Goal: Transaction & Acquisition: Purchase product/service

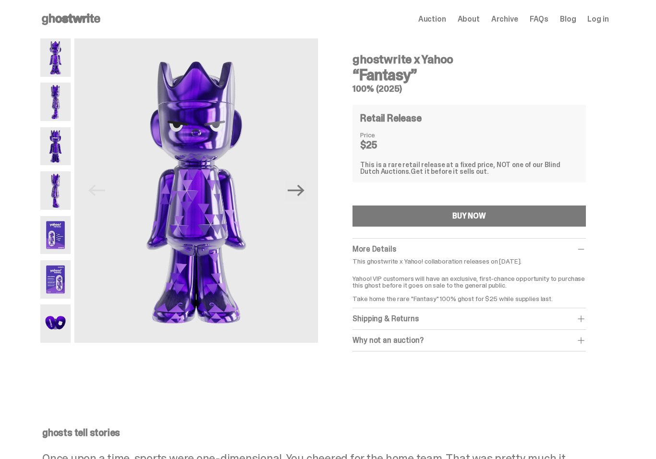
click at [65, 230] on img at bounding box center [55, 235] width 31 height 38
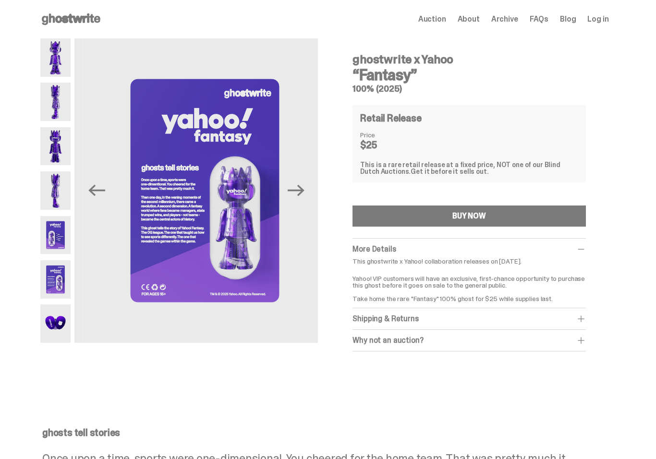
click at [290, 230] on img at bounding box center [204, 190] width 243 height 304
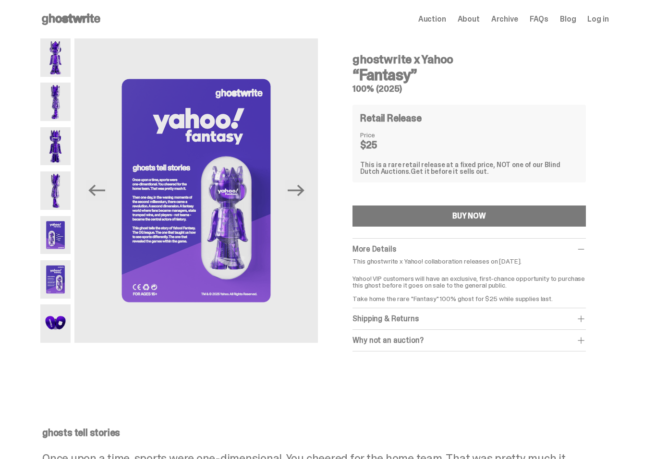
click at [61, 192] on img at bounding box center [55, 190] width 31 height 38
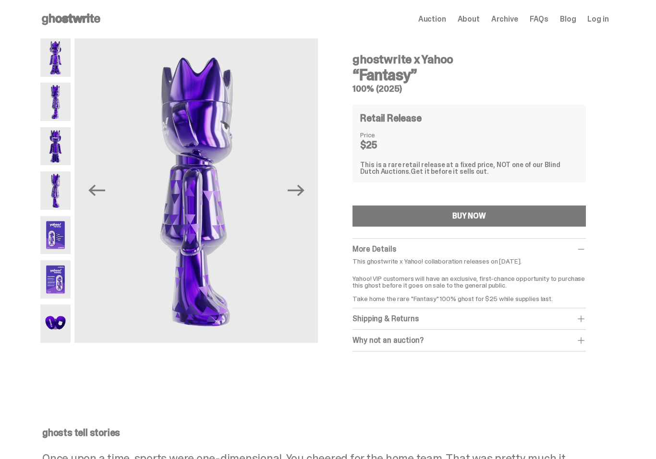
click at [62, 158] on img at bounding box center [55, 146] width 31 height 38
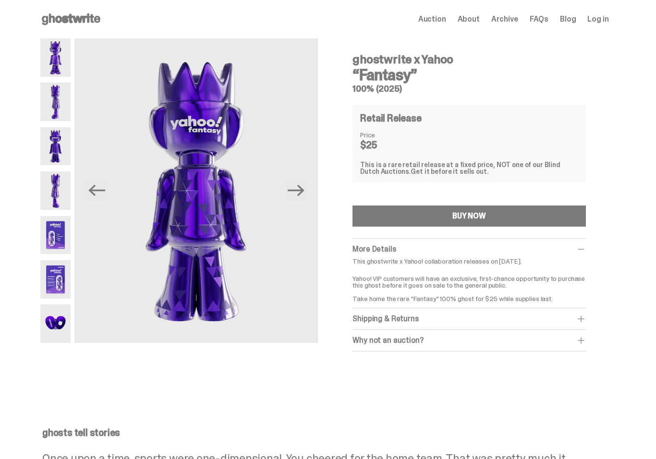
click at [56, 108] on img at bounding box center [55, 102] width 31 height 38
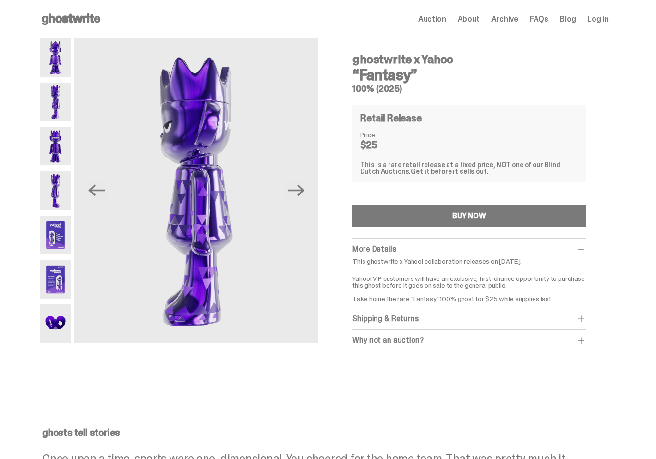
click at [50, 71] on img at bounding box center [55, 57] width 31 height 38
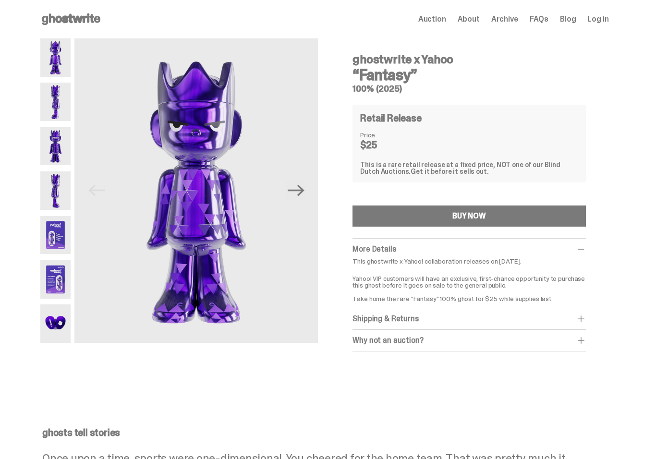
click at [55, 336] on img at bounding box center [55, 323] width 31 height 38
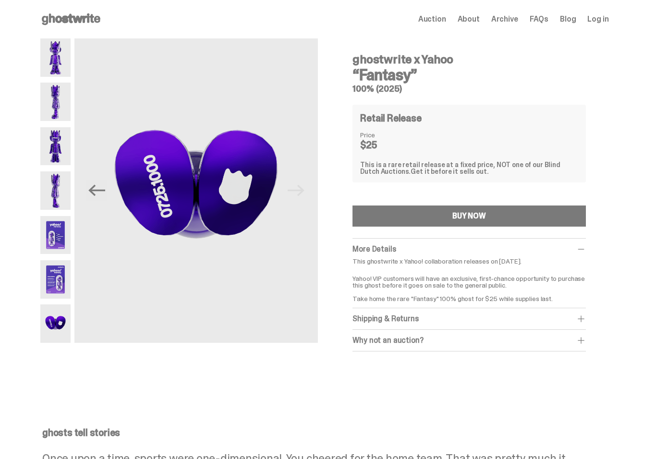
click at [58, 285] on img at bounding box center [55, 279] width 31 height 38
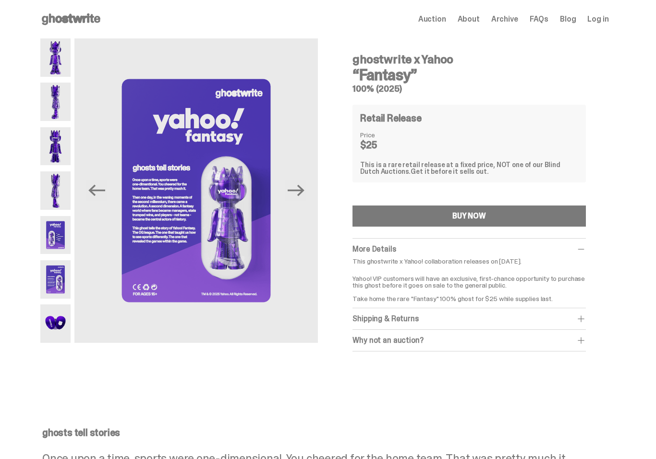
click at [584, 340] on span at bounding box center [581, 341] width 10 height 10
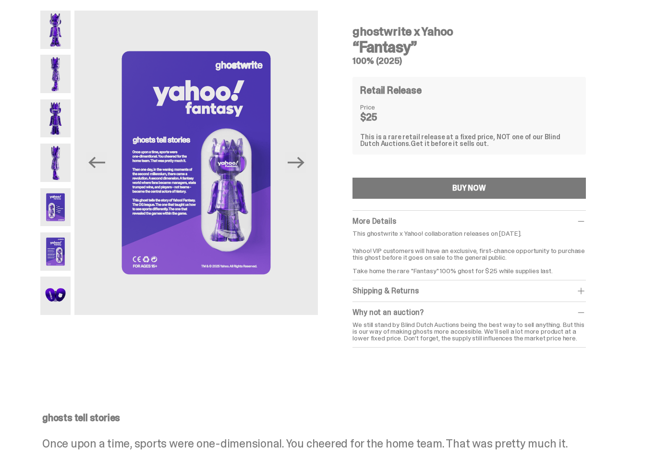
scroll to position [27, 0]
click at [577, 293] on div "Shipping & Returns" at bounding box center [468, 292] width 233 height 10
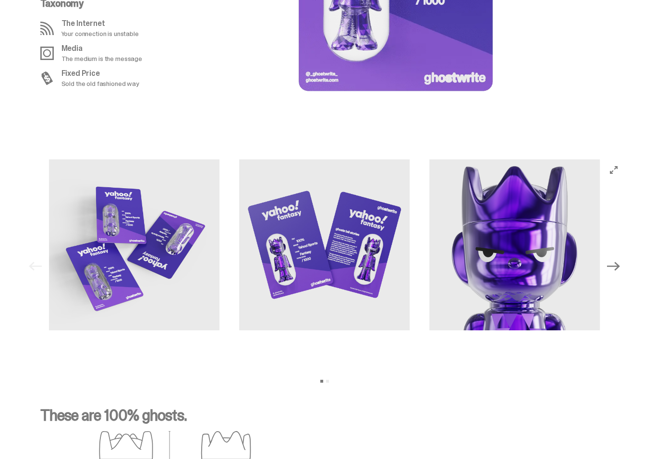
scroll to position [905, 0]
click at [618, 264] on icon "Next" at bounding box center [613, 266] width 12 height 12
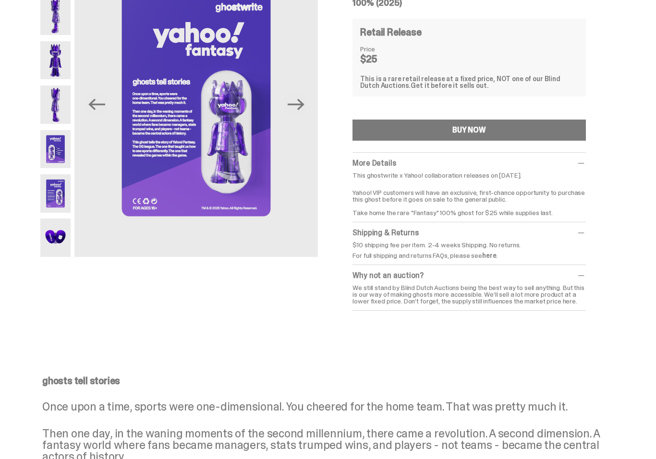
scroll to position [85, 0]
